Goal: Information Seeking & Learning: Find specific page/section

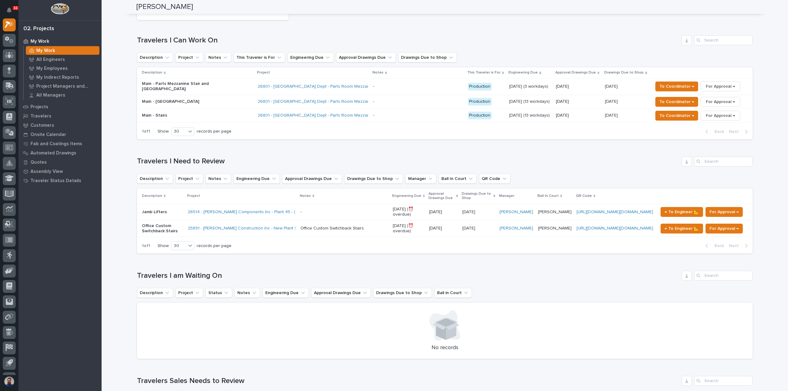
scroll to position [287, 0]
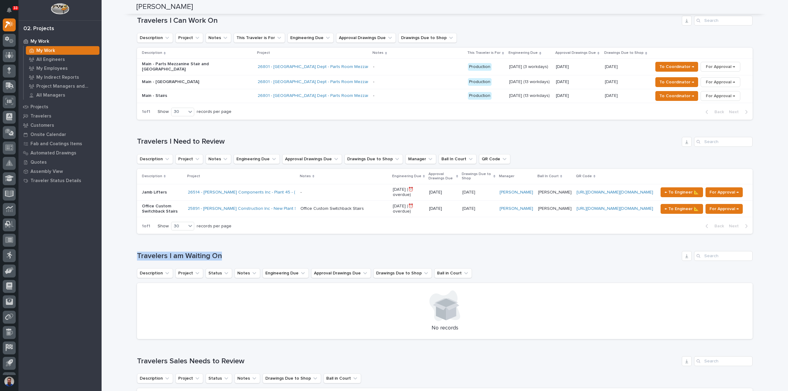
drag, startPoint x: 145, startPoint y: 247, endPoint x: 133, endPoint y: 244, distance: 11.9
click at [133, 244] on div "Loading... Saving… Loading... Saving… Weston Hochstetler Weston Hochstetler Eng…" at bounding box center [445, 396] width 624 height 1367
click at [134, 244] on div "Loading... Saving… Loading... Saving… Weston Hochstetler Weston Hochstetler Eng…" at bounding box center [445, 396] width 624 height 1367
click at [134, 124] on div "Loading... Saving… Loading... Saving… Weston Hochstetler Weston Hochstetler Eng…" at bounding box center [445, 396] width 624 height 1367
drag, startPoint x: 129, startPoint y: 128, endPoint x: 252, endPoint y: 141, distance: 124.1
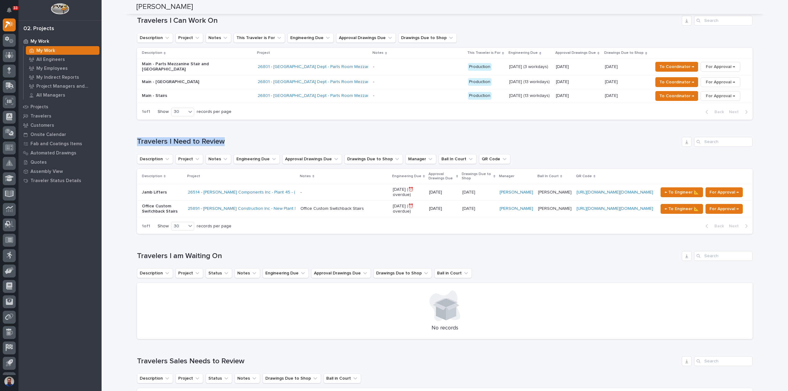
click at [253, 141] on h1 "Travelers I Need to Review" at bounding box center [408, 141] width 543 height 9
drag, startPoint x: 274, startPoint y: 139, endPoint x: 129, endPoint y: 133, distance: 145.2
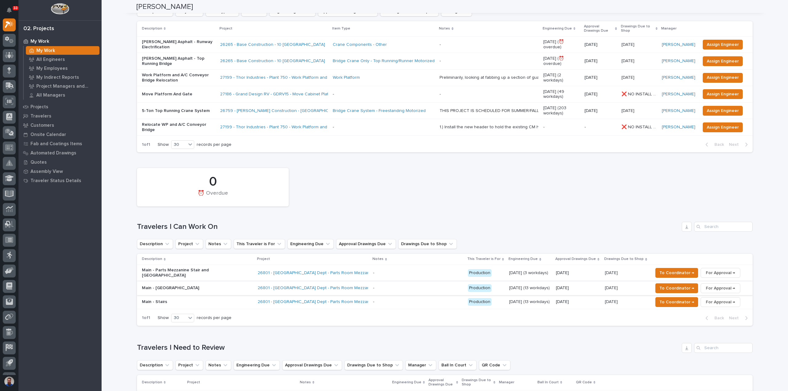
scroll to position [0, 0]
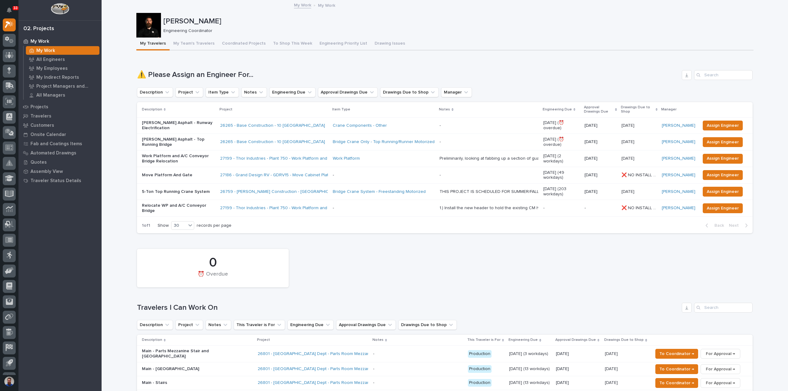
drag, startPoint x: 147, startPoint y: 20, endPoint x: 153, endPoint y: 27, distance: 8.5
click at [154, 27] on div at bounding box center [148, 25] width 25 height 25
drag, startPoint x: 128, startPoint y: 8, endPoint x: 229, endPoint y: 31, distance: 103.4
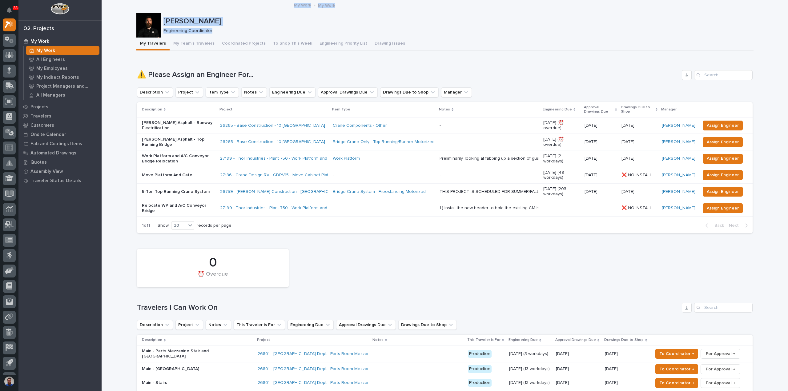
click at [229, 31] on p "Engineering Coordinator" at bounding box center [456, 30] width 585 height 5
drag, startPoint x: 233, startPoint y: 32, endPoint x: 132, endPoint y: 17, distance: 102.2
click at [219, 23] on p "Weston Hochstetler" at bounding box center [458, 21] width 588 height 9
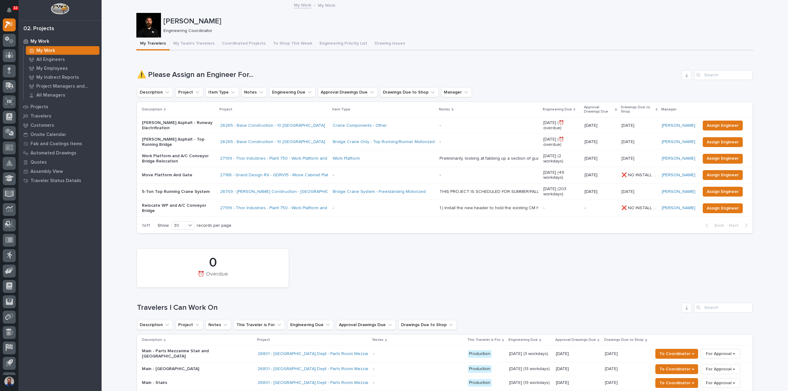
click at [239, 29] on p "Engineering Coordinator" at bounding box center [456, 30] width 585 height 5
drag, startPoint x: 229, startPoint y: 69, endPoint x: 298, endPoint y: 67, distance: 69.0
click at [298, 67] on div "Loading... Saving… ⚠️ Please Assign an Engineer For... Description Project Item…" at bounding box center [445, 148] width 616 height 181
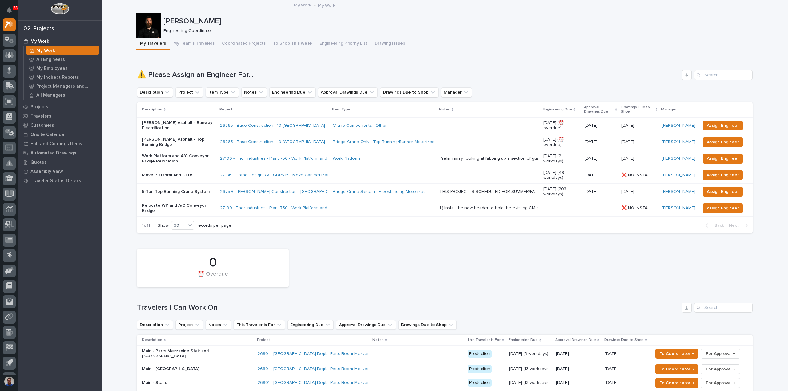
click at [137, 17] on div at bounding box center [148, 25] width 25 height 25
drag, startPoint x: 125, startPoint y: 13, endPoint x: 162, endPoint y: 31, distance: 40.6
click at [179, 9] on div "My Work My Work" at bounding box center [445, 5] width 687 height 9
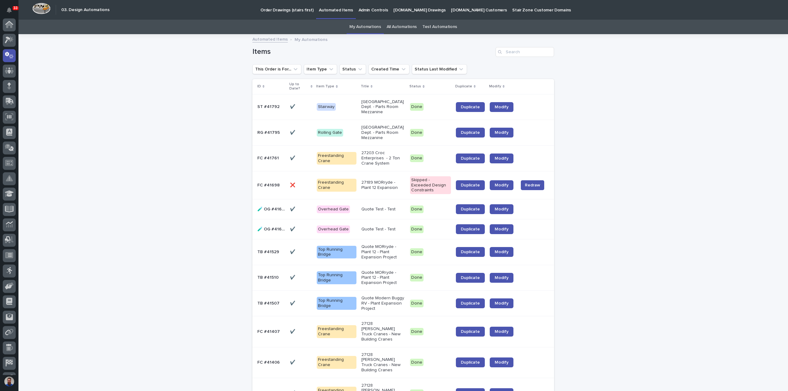
scroll to position [31, 0]
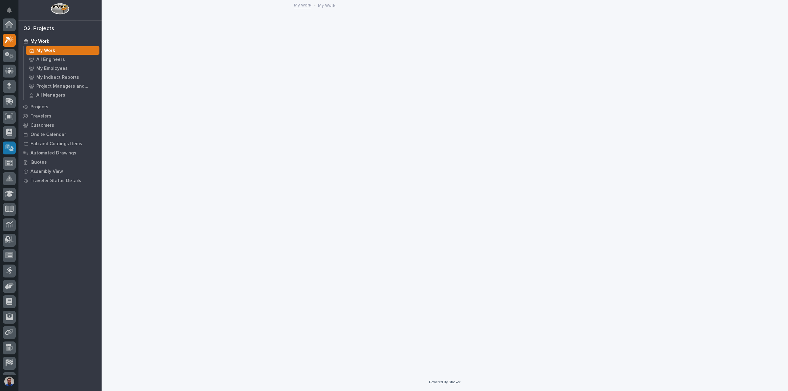
scroll to position [15, 0]
click at [46, 109] on p "Projects" at bounding box center [39, 107] width 18 height 6
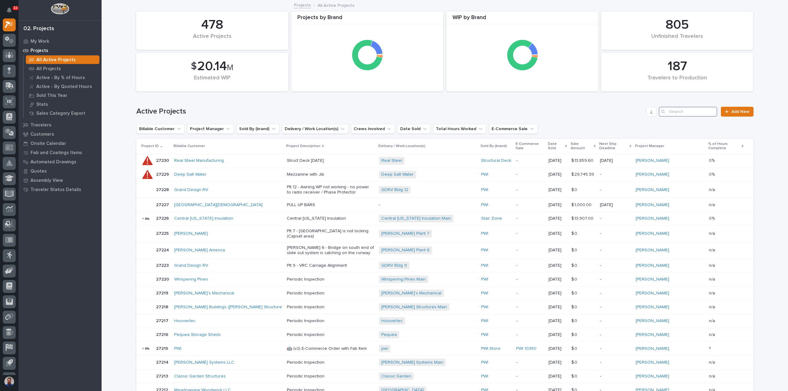
click at [682, 113] on input "Search" at bounding box center [688, 112] width 59 height 10
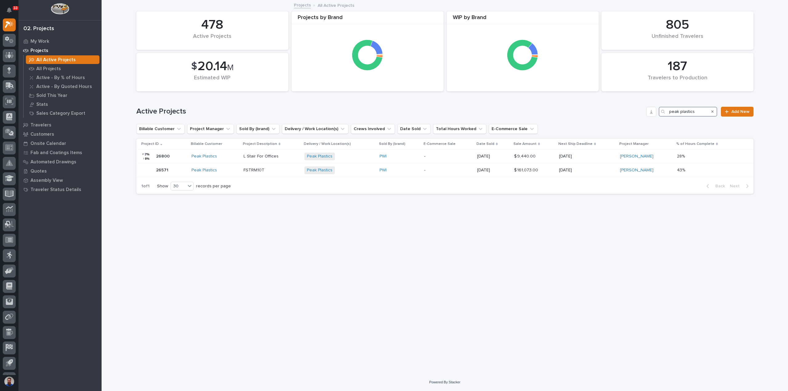
type input "peak plastics"
drag, startPoint x: 712, startPoint y: 111, endPoint x: 779, endPoint y: 154, distance: 79.3
click at [712, 111] on icon "Search" at bounding box center [713, 112] width 2 height 4
